Goal: Share content: Distribute website content to other platforms or users

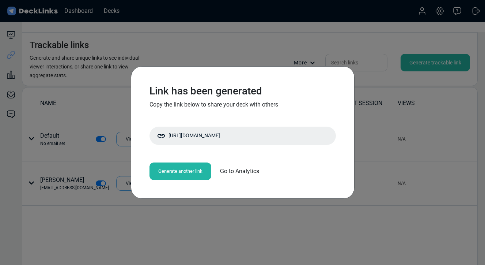
click at [204, 29] on div "Link has been generated Copy the link below to share your deck with others [URL…" at bounding box center [242, 132] width 485 height 265
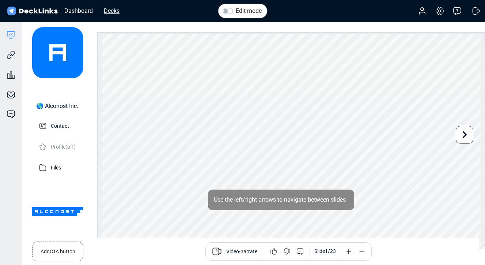
click at [116, 11] on div "Decks" at bounding box center [111, 10] width 23 height 9
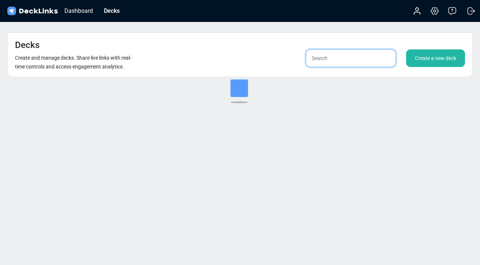
click at [332, 49] on input "text" at bounding box center [351, 58] width 90 height 18
type input "[PERSON_NAME]"
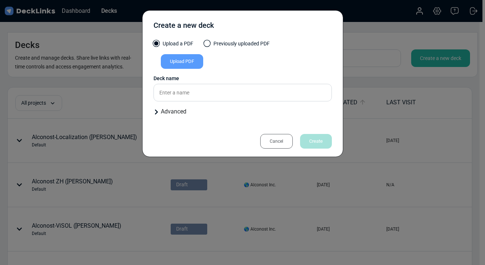
click at [276, 139] on div "Cancel" at bounding box center [276, 141] width 33 height 15
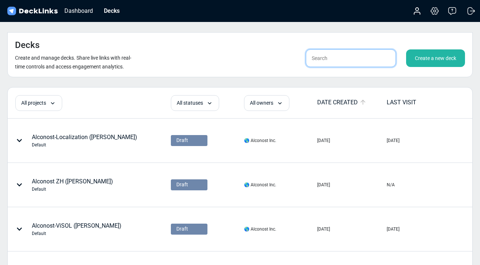
click at [329, 49] on input "text" at bounding box center [351, 58] width 90 height 18
type input "[PERSON_NAME]"
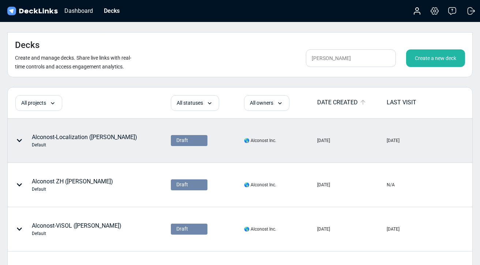
click at [78, 133] on div "Alconost-Localization ([PERSON_NAME]) Default" at bounding box center [84, 140] width 105 height 15
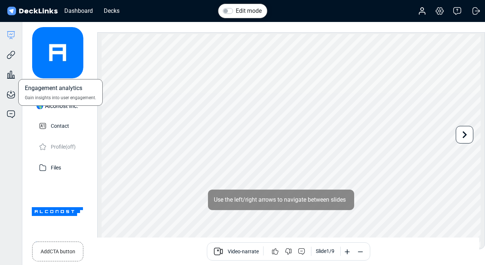
click at [11, 62] on div "Engagement analytics Gain insights into user engagement." at bounding box center [11, 69] width 22 height 20
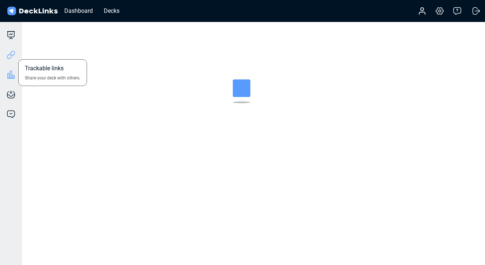
click at [11, 55] on icon at bounding box center [11, 54] width 9 height 9
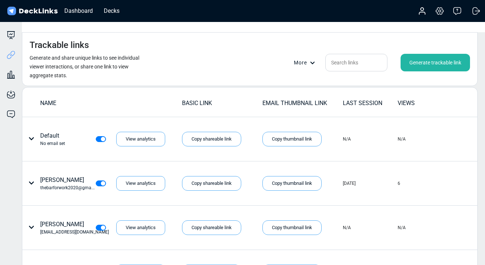
click at [407, 54] on div "Generate trackable link" at bounding box center [435, 63] width 69 height 18
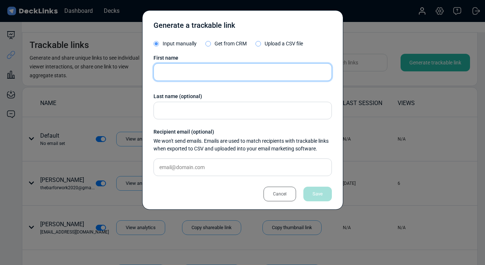
click at [191, 74] on input "text" at bounding box center [243, 72] width 178 height 18
paste input "[PERSON_NAME][EMAIL_ADDRESS][DOMAIN_NAME]"
type input "[PERSON_NAME][EMAIL_ADDRESS][DOMAIN_NAME]"
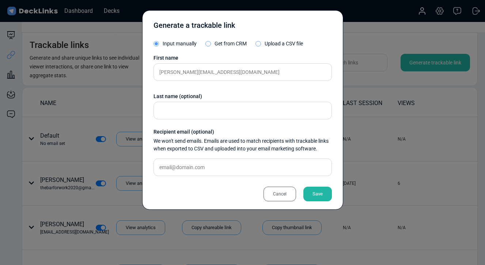
click at [188, 177] on div "First name [PERSON_NAME][EMAIL_ADDRESS][DOMAIN_NAME] Last name (optional) Recip…" at bounding box center [243, 118] width 178 height 128
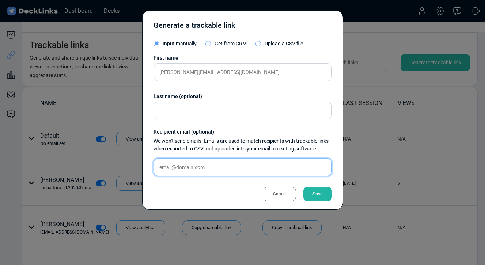
click at [188, 169] on input "text" at bounding box center [243, 167] width 178 height 18
paste input "[PERSON_NAME][EMAIL_ADDRESS][DOMAIN_NAME]"
type input "[PERSON_NAME][EMAIL_ADDRESS][DOMAIN_NAME]"
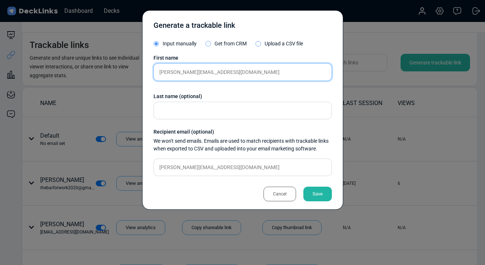
drag, startPoint x: 171, startPoint y: 71, endPoint x: 298, endPoint y: 72, distance: 126.9
click at [298, 72] on input "[PERSON_NAME][EMAIL_ADDRESS][DOMAIN_NAME]" at bounding box center [243, 72] width 178 height 18
type input "[PERSON_NAME]"
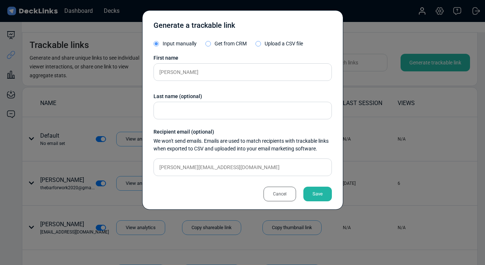
click at [325, 188] on div "Save" at bounding box center [317, 193] width 29 height 15
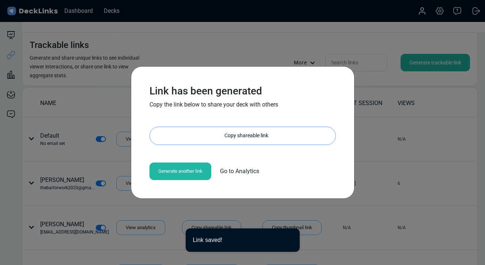
click at [216, 136] on div "Copy shareable link" at bounding box center [246, 136] width 178 height 18
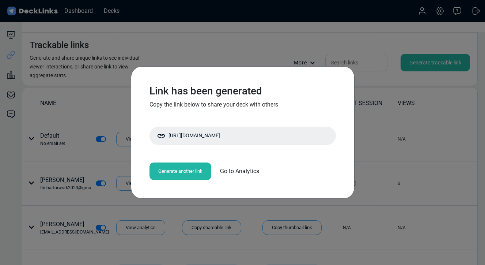
click at [193, 171] on div "Generate another link" at bounding box center [181, 171] width 62 height 18
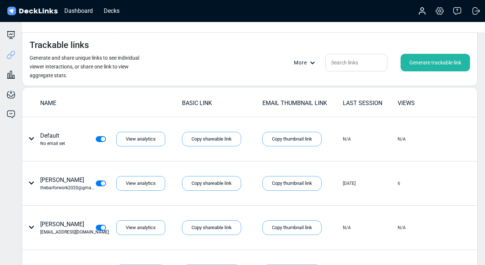
click at [416, 54] on div "Generate trackable link" at bounding box center [435, 63] width 69 height 18
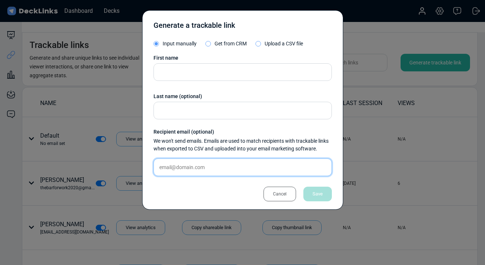
click at [208, 162] on input "text" at bounding box center [243, 167] width 178 height 18
paste input "[EMAIL_ADDRESS][DOMAIN_NAME]"
type input "[EMAIL_ADDRESS][DOMAIN_NAME]"
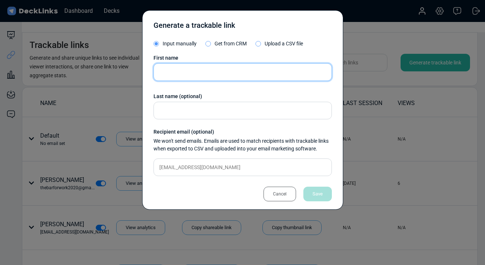
click at [247, 74] on input "text" at bounding box center [243, 72] width 178 height 18
paste input "[PERSON_NAME]"
type input "[PERSON_NAME]"
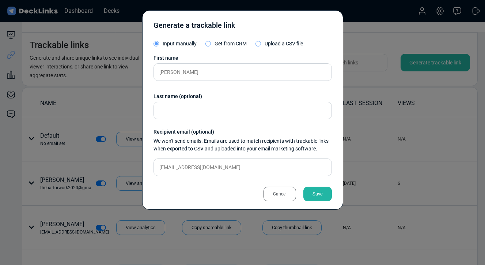
click at [319, 196] on div "Save" at bounding box center [317, 193] width 29 height 15
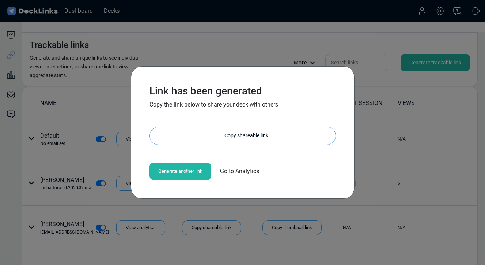
click at [264, 136] on div "Copy shareable link" at bounding box center [246, 136] width 178 height 18
